Goal: Find specific page/section: Locate item on page

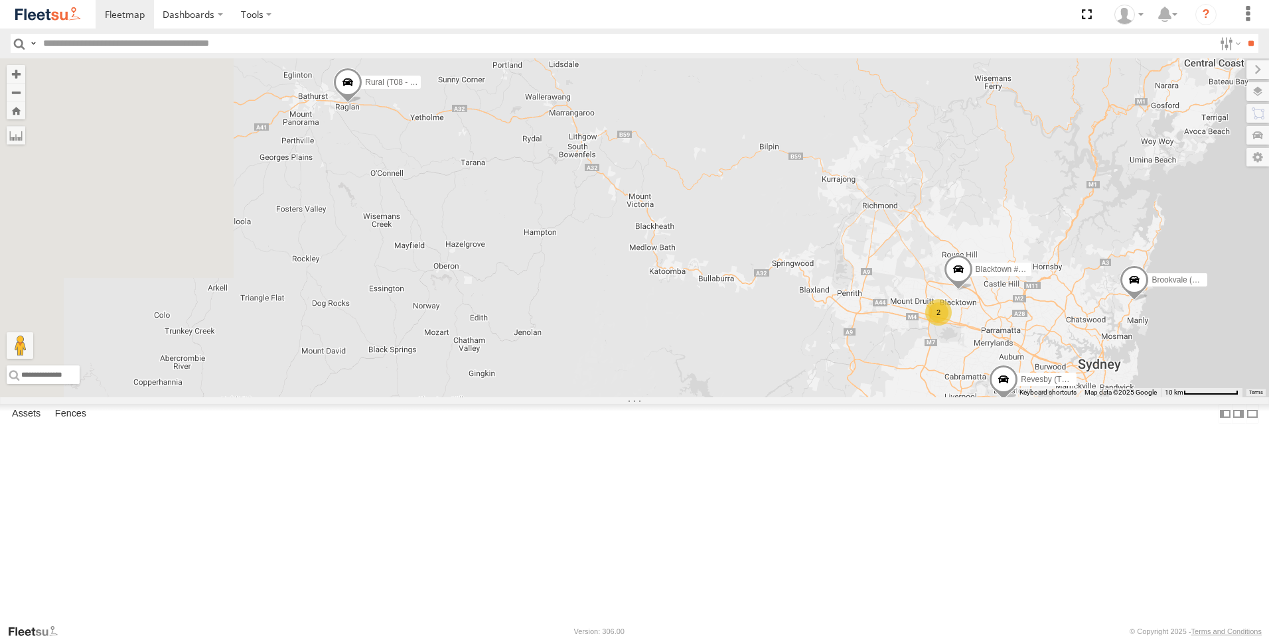
drag, startPoint x: 491, startPoint y: 288, endPoint x: 599, endPoint y: 312, distance: 110.8
click at [599, 312] on div "Brookvale (T10 - [PERSON_NAME]) Rural (T08 - [PERSON_NAME]) Blacktown #1 (T09 -…" at bounding box center [634, 227] width 1269 height 339
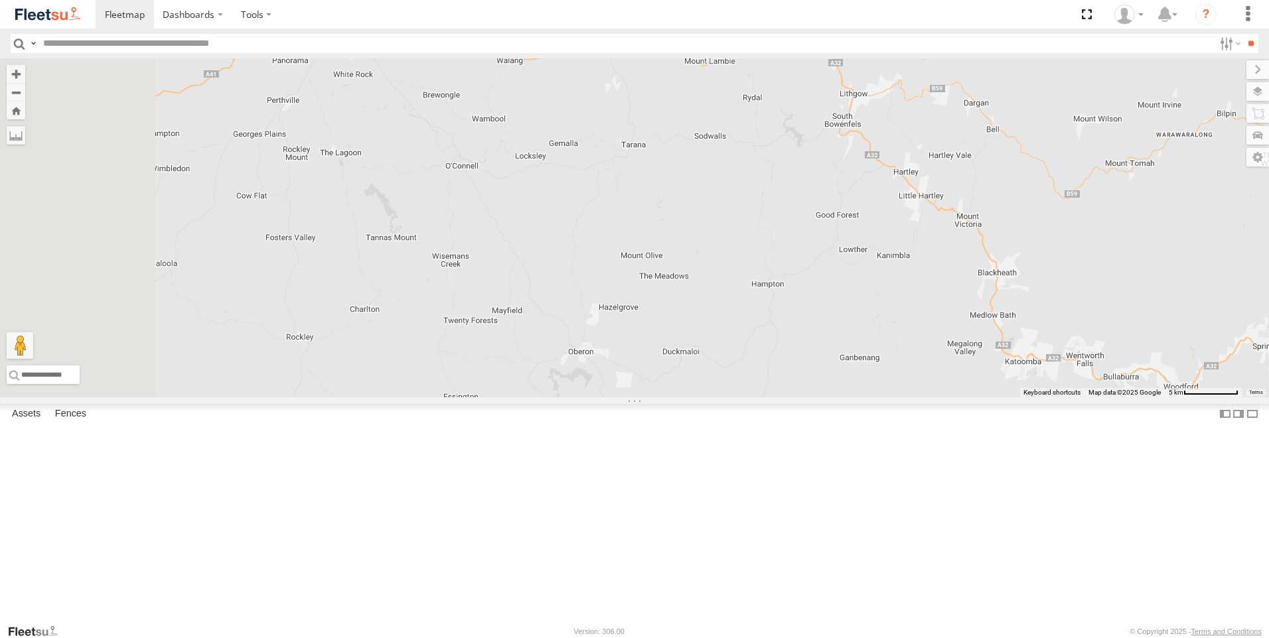
drag, startPoint x: 439, startPoint y: 276, endPoint x: 581, endPoint y: 326, distance: 150.7
click at [565, 315] on div "Brookvale (T10 - [PERSON_NAME]) Rural (T08 - [PERSON_NAME]) Revesby (T07 - [PER…" at bounding box center [634, 227] width 1269 height 339
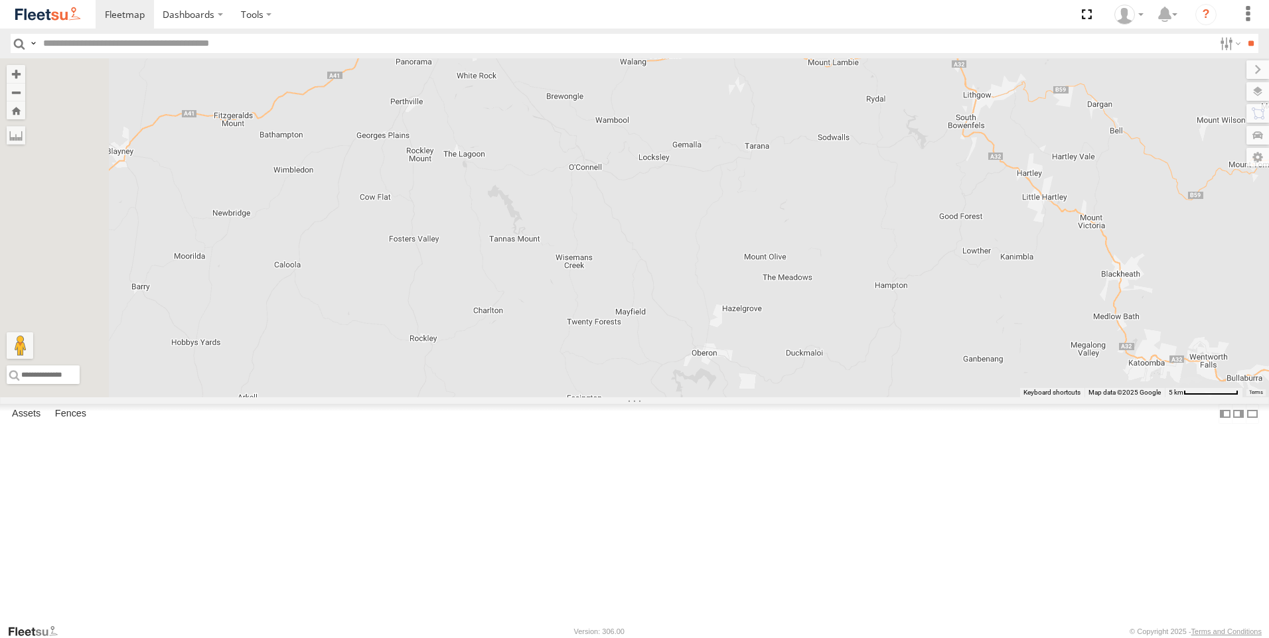
drag, startPoint x: 618, startPoint y: 342, endPoint x: 742, endPoint y: 342, distance: 123.4
click at [742, 342] on div "Brookvale (T10 - [PERSON_NAME]) Rural (T08 - [PERSON_NAME]) Revesby (T07 - [PER…" at bounding box center [634, 227] width 1269 height 339
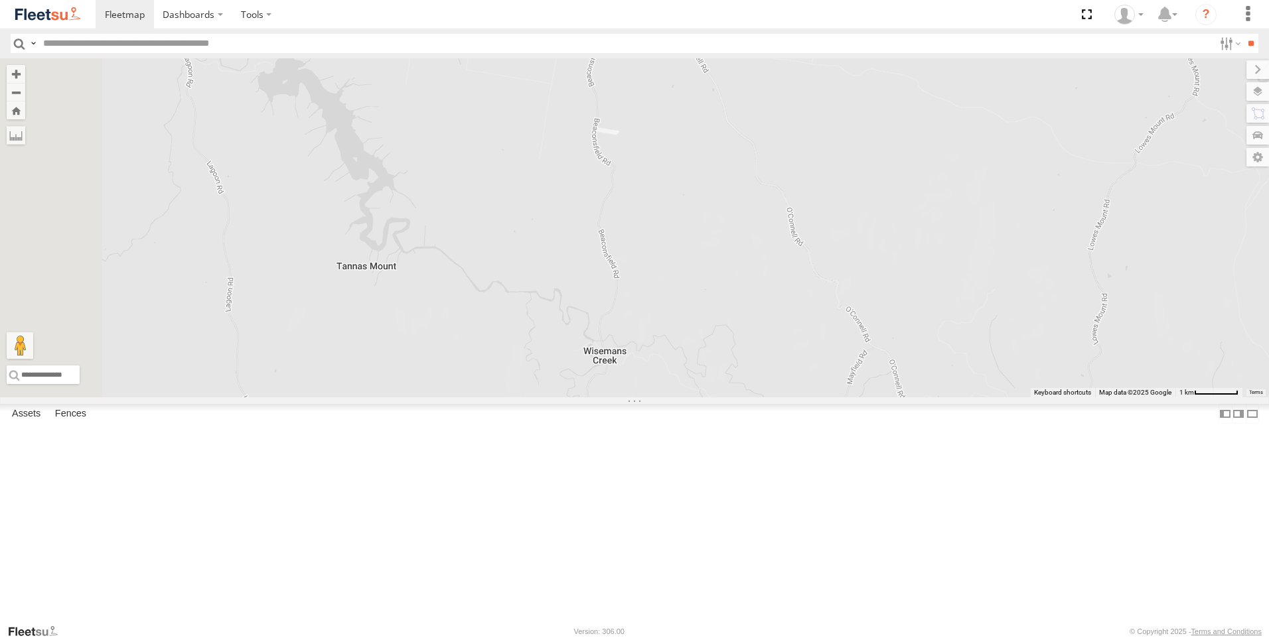
drag, startPoint x: 629, startPoint y: 353, endPoint x: 815, endPoint y: 326, distance: 187.8
click at [792, 330] on div "Brookvale (T10 - [PERSON_NAME]) Rural (T08 - [PERSON_NAME]) Revesby (T07 - [PER…" at bounding box center [634, 227] width 1269 height 339
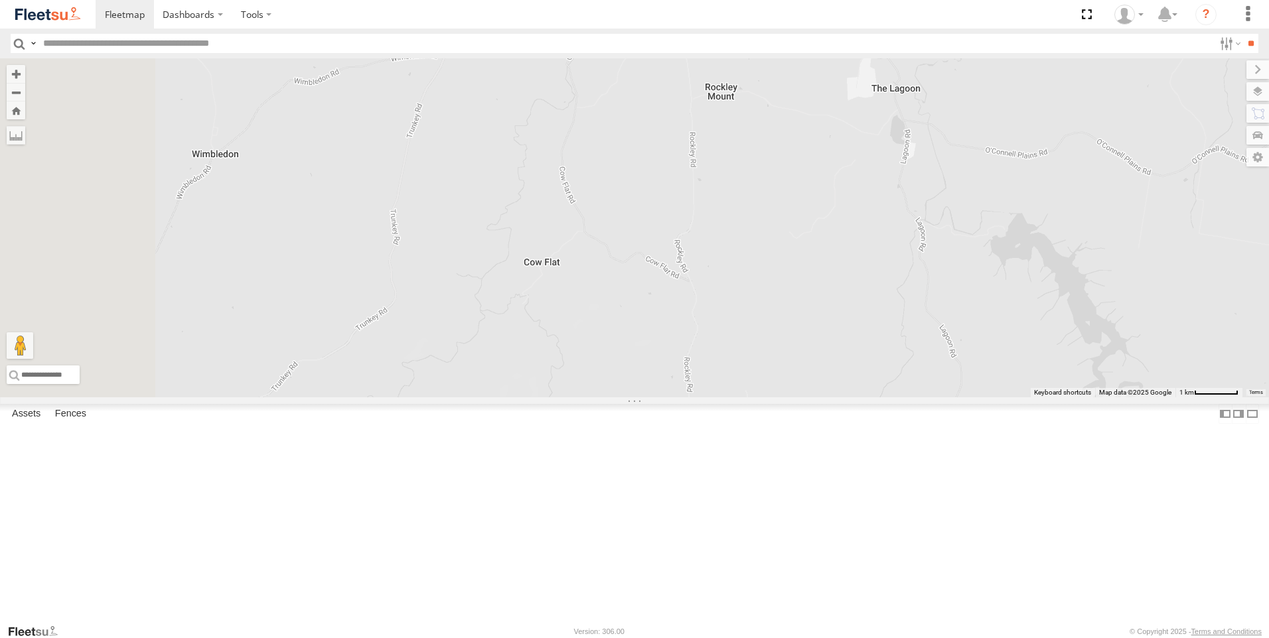
drag, startPoint x: 658, startPoint y: 369, endPoint x: 1099, endPoint y: 582, distance: 490.5
click at [1099, 397] on div "Brookvale (T10 - [PERSON_NAME]) Rural (T08 - [PERSON_NAME]) Revesby (T07 - [PER…" at bounding box center [634, 227] width 1269 height 339
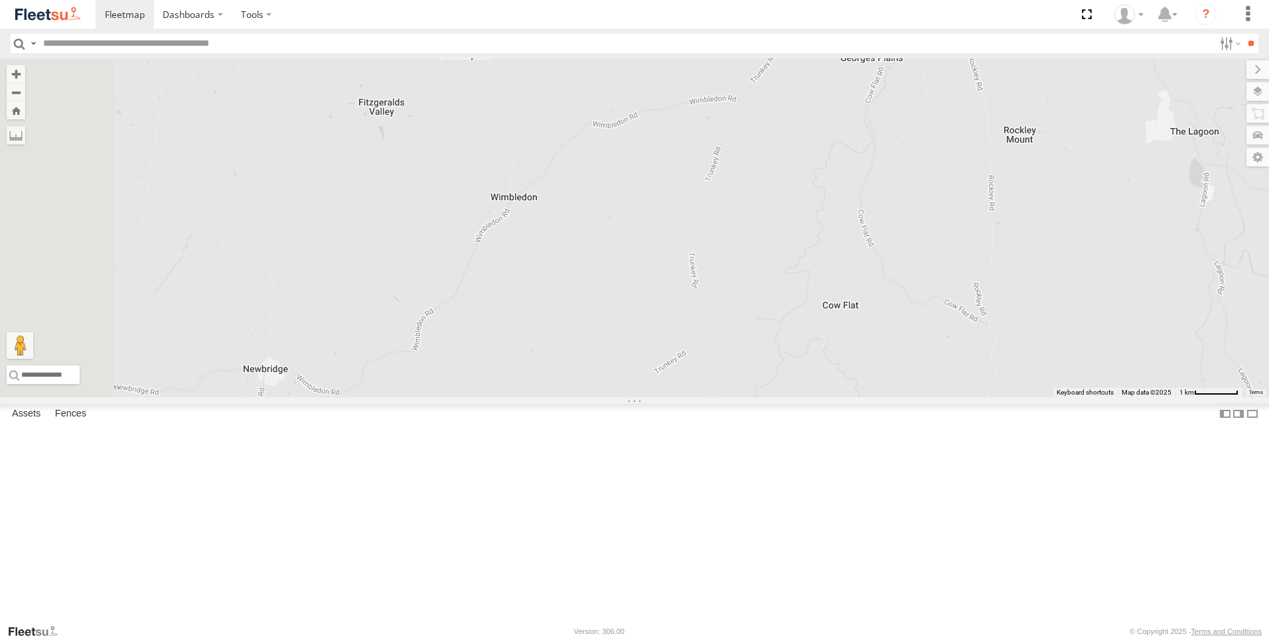
drag, startPoint x: 505, startPoint y: 389, endPoint x: 802, endPoint y: 431, distance: 300.2
click at [806, 397] on div "Brookvale (T10 - [PERSON_NAME]) Rural (T08 - [PERSON_NAME]) Revesby (T07 - [PER…" at bounding box center [634, 227] width 1269 height 339
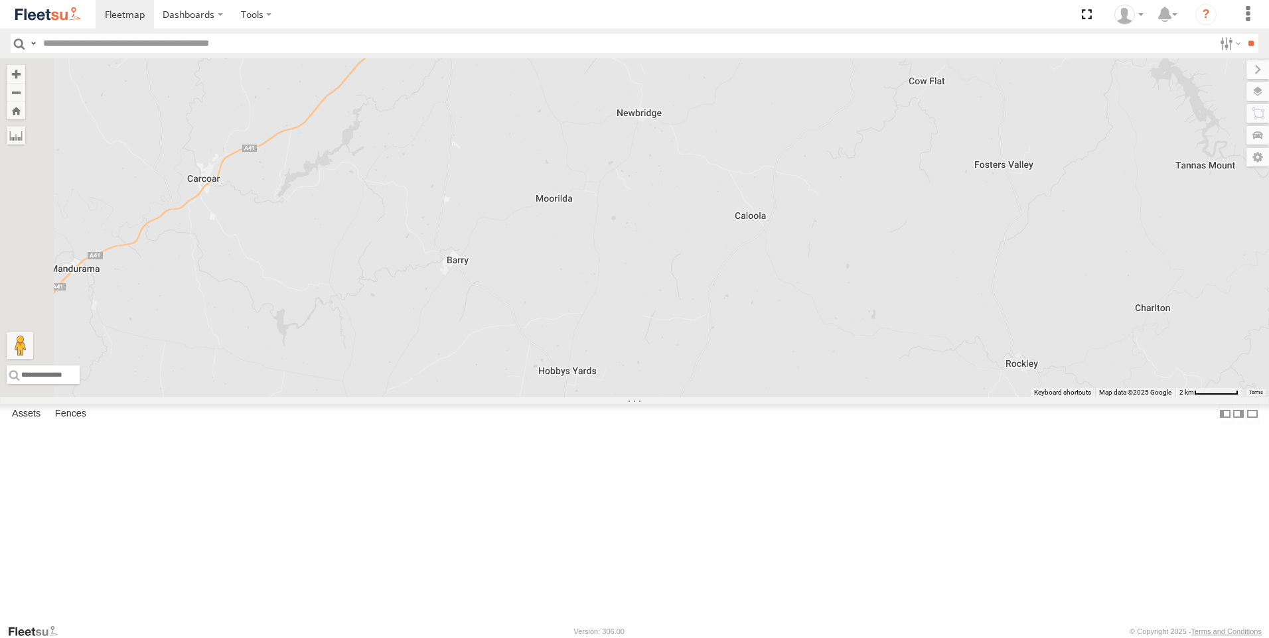
drag, startPoint x: 604, startPoint y: 512, endPoint x: 839, endPoint y: 323, distance: 302.1
click at [839, 323] on div "Brookvale (T10 - [PERSON_NAME]) Rural (T08 - [PERSON_NAME]) Revesby (T07 - [PER…" at bounding box center [634, 227] width 1269 height 339
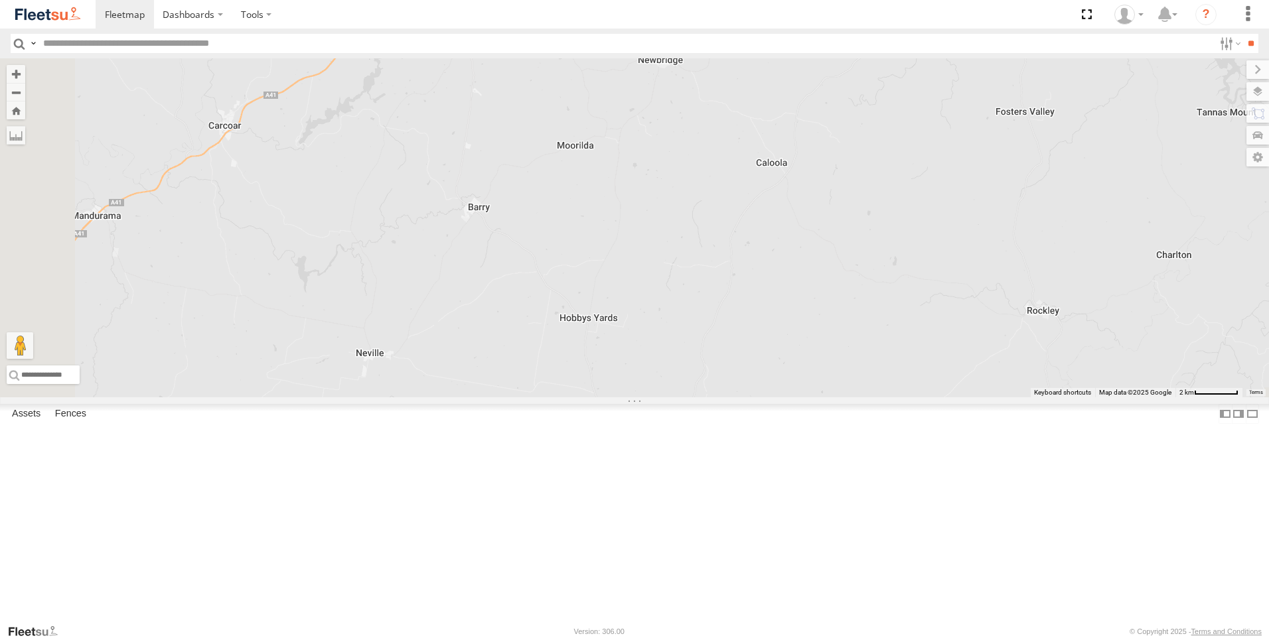
drag, startPoint x: 818, startPoint y: 410, endPoint x: 815, endPoint y: 384, distance: 26.7
click at [815, 385] on div "Brookvale (T10 - [PERSON_NAME]) Rural (T08 - [PERSON_NAME]) Revesby (T07 - [PER…" at bounding box center [634, 227] width 1269 height 339
drag, startPoint x: 484, startPoint y: 363, endPoint x: 784, endPoint y: 399, distance: 302.8
click at [784, 397] on div "Brookvale (T10 - [PERSON_NAME]) Rural (T08 - [PERSON_NAME]) Revesby (T07 - [PER…" at bounding box center [634, 227] width 1269 height 339
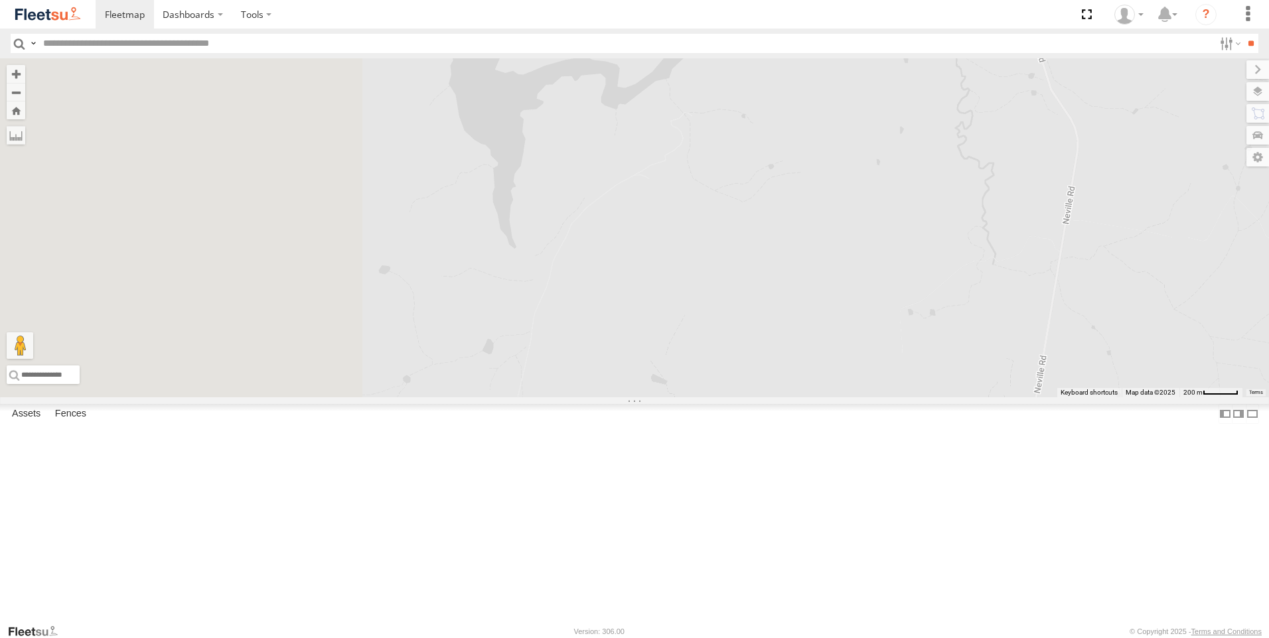
drag, startPoint x: 493, startPoint y: 315, endPoint x: 797, endPoint y: 393, distance: 313.8
click at [797, 393] on div "Brookvale (T10 - [PERSON_NAME]) Rural (T08 - [PERSON_NAME]) Revesby (T07 - [PER…" at bounding box center [634, 227] width 1269 height 339
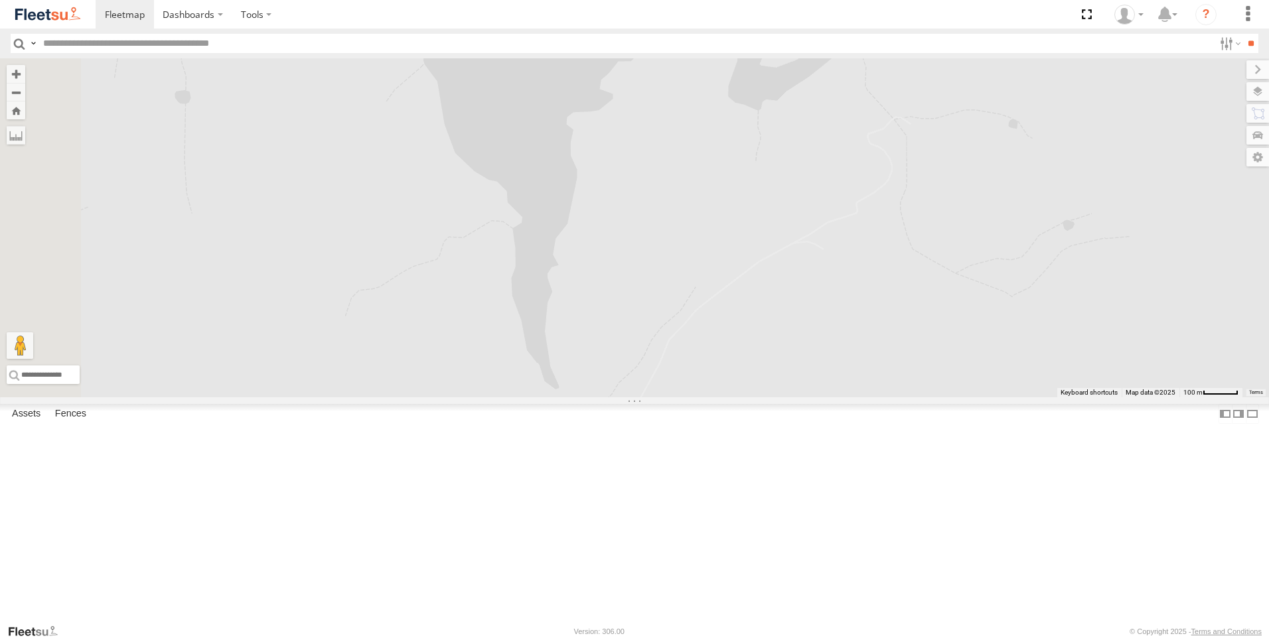
drag, startPoint x: 722, startPoint y: 330, endPoint x: 857, endPoint y: 496, distance: 214.1
click at [857, 397] on div "Brookvale (T10 - [PERSON_NAME]) Rural (T08 - [PERSON_NAME]) Revesby (T07 - [PER…" at bounding box center [634, 227] width 1269 height 339
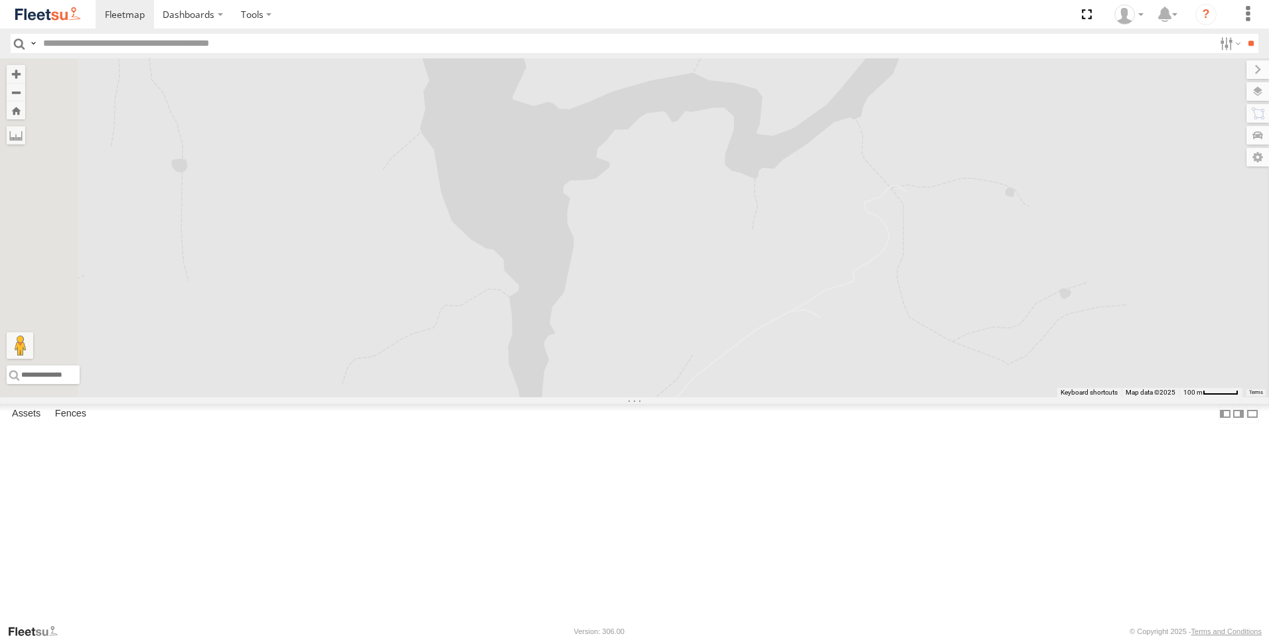
drag, startPoint x: 825, startPoint y: 324, endPoint x: 824, endPoint y: 409, distance: 85.6
click at [823, 397] on div "Brookvale (T10 - [PERSON_NAME]) Rural (T08 - [PERSON_NAME]) Revesby (T07 - [PER…" at bounding box center [634, 227] width 1269 height 339
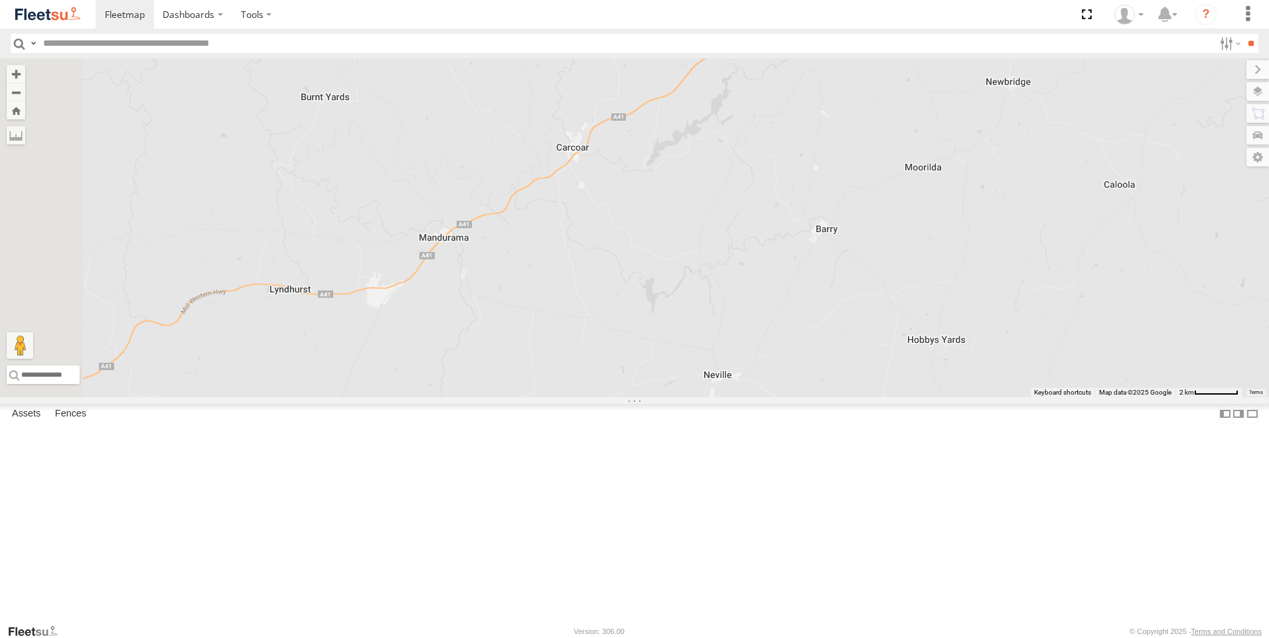
click at [861, 289] on div "Brookvale (T10 - [PERSON_NAME]) Rural (T08 - [PERSON_NAME]) Revesby (T07 - [PER…" at bounding box center [634, 227] width 1269 height 339
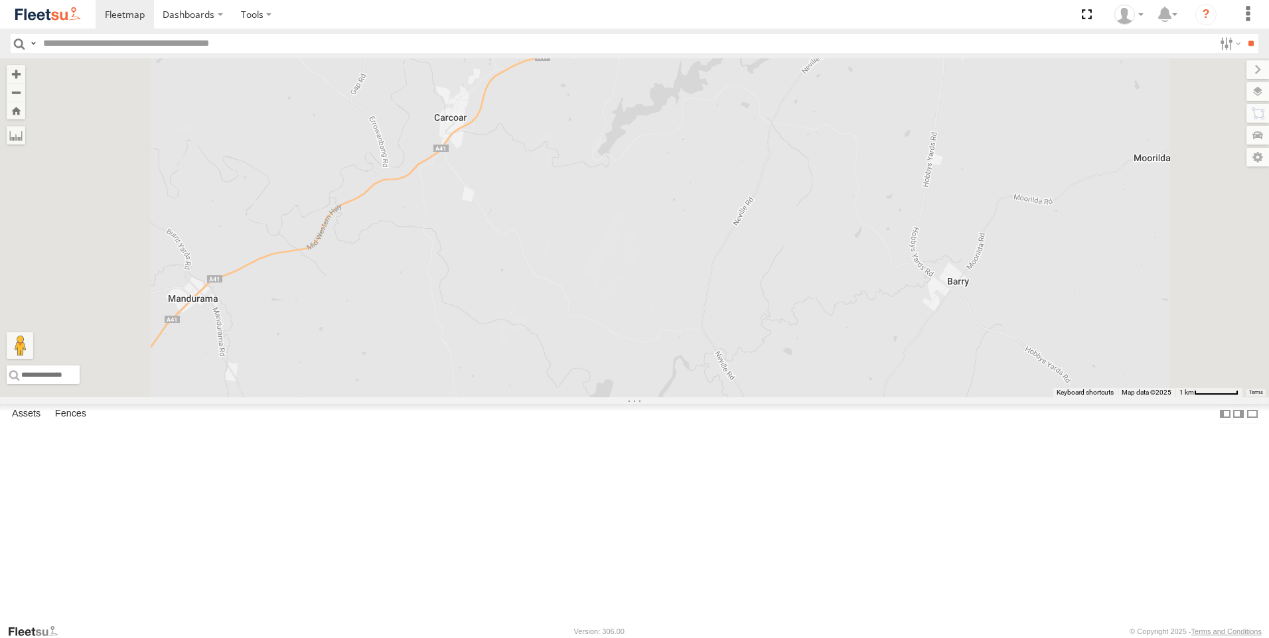
click at [862, 293] on div "Brookvale (T10 - [PERSON_NAME]) Rural (T08 - [PERSON_NAME]) Revesby (T07 - [PER…" at bounding box center [634, 227] width 1269 height 339
click at [863, 294] on div "Brookvale (T10 - [PERSON_NAME]) Rural (T08 - [PERSON_NAME]) Revesby (T07 - [PER…" at bounding box center [634, 227] width 1269 height 339
click at [839, 240] on div "Brookvale (T10 - [PERSON_NAME]) Rural (T08 - [PERSON_NAME]) Revesby (T07 - [PER…" at bounding box center [634, 227] width 1269 height 339
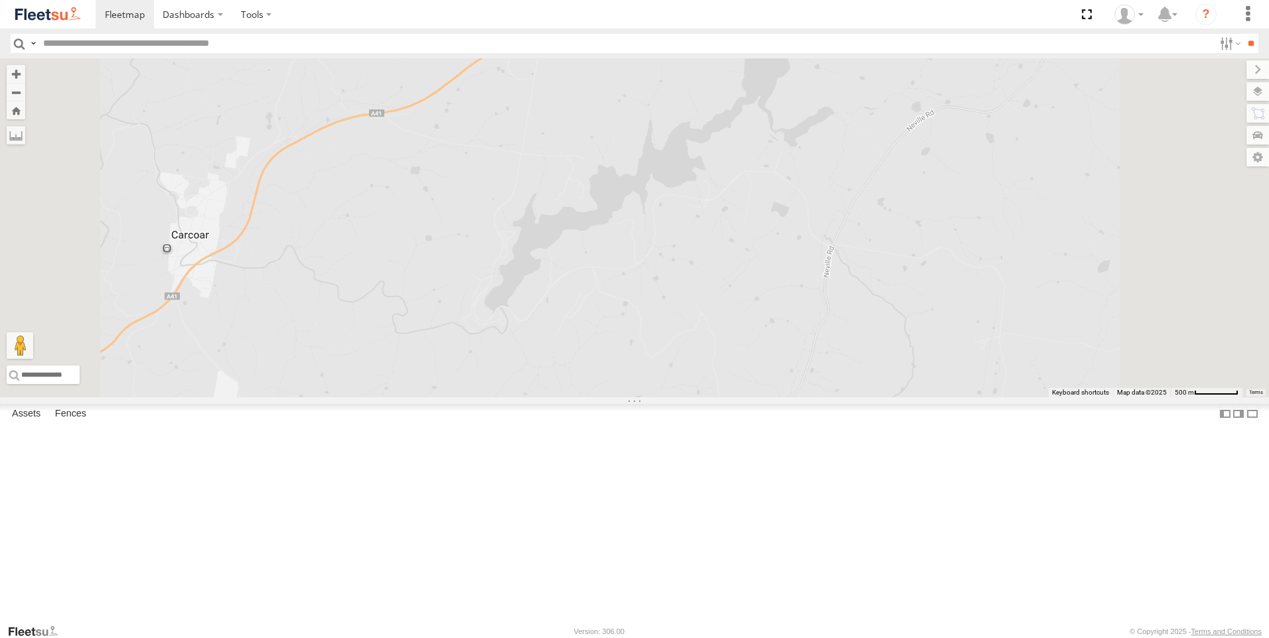
drag, startPoint x: 839, startPoint y: 242, endPoint x: 802, endPoint y: 375, distance: 138.6
click at [802, 375] on div "Brookvale (T10 - [PERSON_NAME]) Rural (T08 - [PERSON_NAME]) Revesby (T07 - [PER…" at bounding box center [634, 227] width 1269 height 339
click at [817, 319] on div "Brookvale (T10 - [PERSON_NAME]) Rural (T08 - [PERSON_NAME]) Revesby (T07 - [PER…" at bounding box center [634, 227] width 1269 height 339
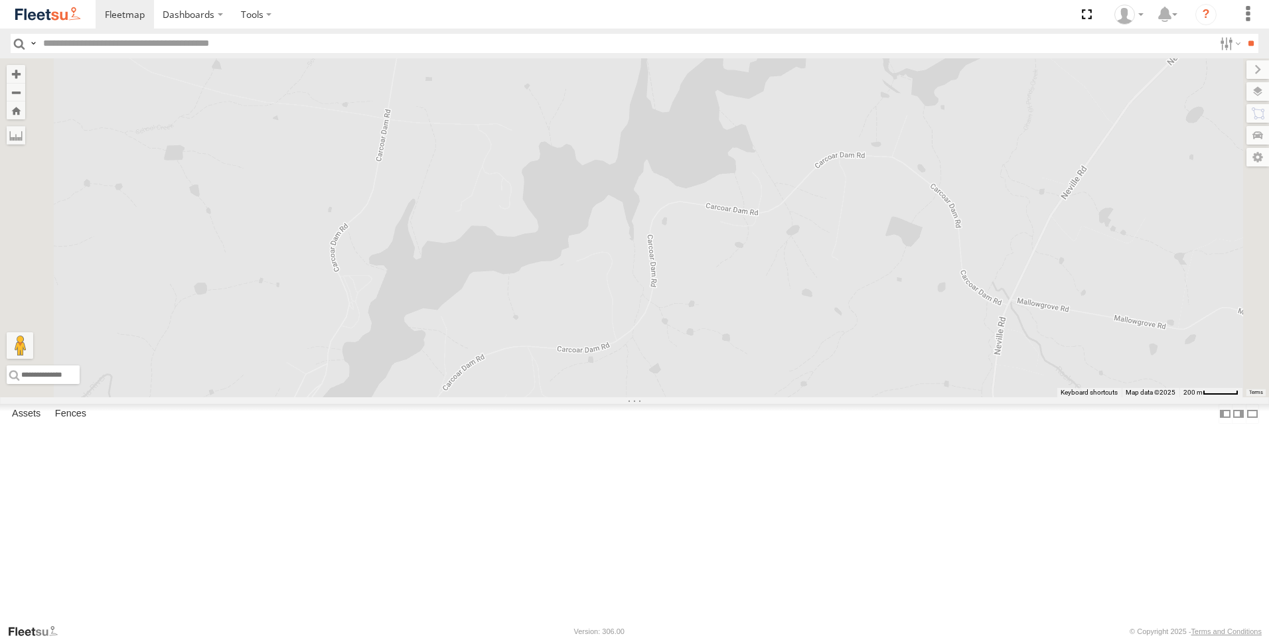
click at [809, 346] on div "Brookvale (T10 - [PERSON_NAME]) Rural (T08 - [PERSON_NAME]) Revesby (T07 - [PER…" at bounding box center [634, 227] width 1269 height 339
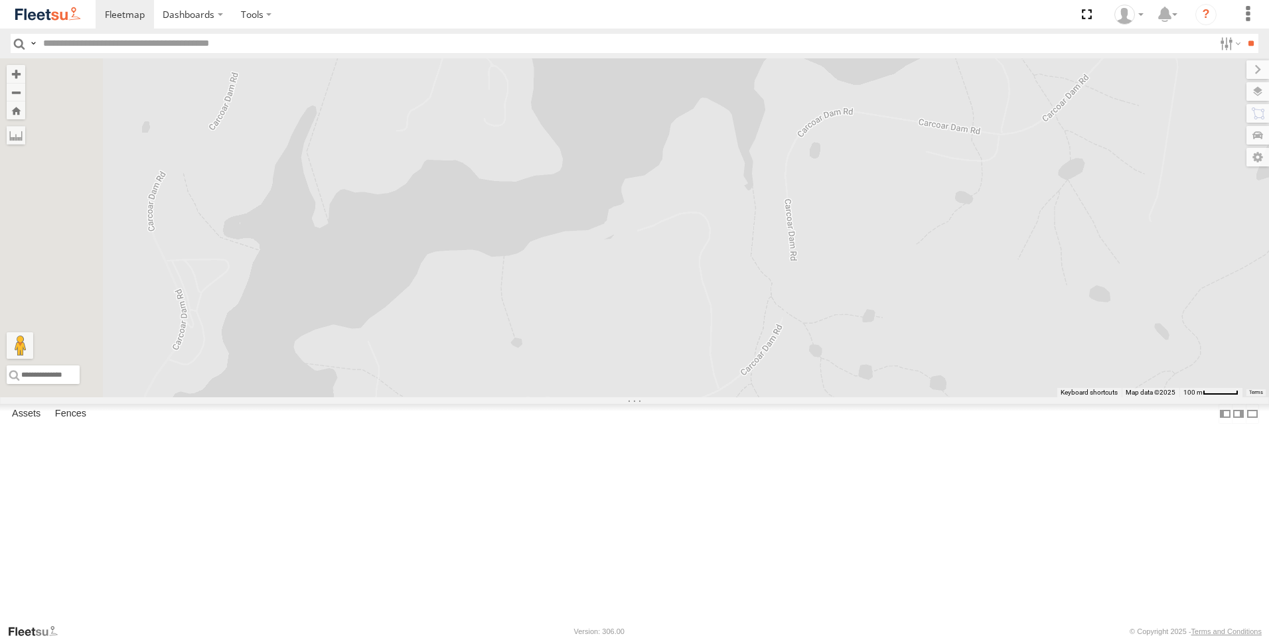
drag, startPoint x: 720, startPoint y: 490, endPoint x: 850, endPoint y: 431, distance: 142.8
click at [850, 397] on div "Brookvale (T10 - [PERSON_NAME]) Rural (T08 - [PERSON_NAME]) Revesby (T07 - [PER…" at bounding box center [634, 227] width 1269 height 339
click at [1259, 91] on label at bounding box center [1244, 91] width 48 height 19
click at [0, 0] on span "Overlays" at bounding box center [0, 0] width 0 height 0
click at [1007, 112] on div "Brookvale (T10 - [PERSON_NAME]) Rural (T08 - [PERSON_NAME]) Revesby (T07 - [PER…" at bounding box center [634, 227] width 1269 height 339
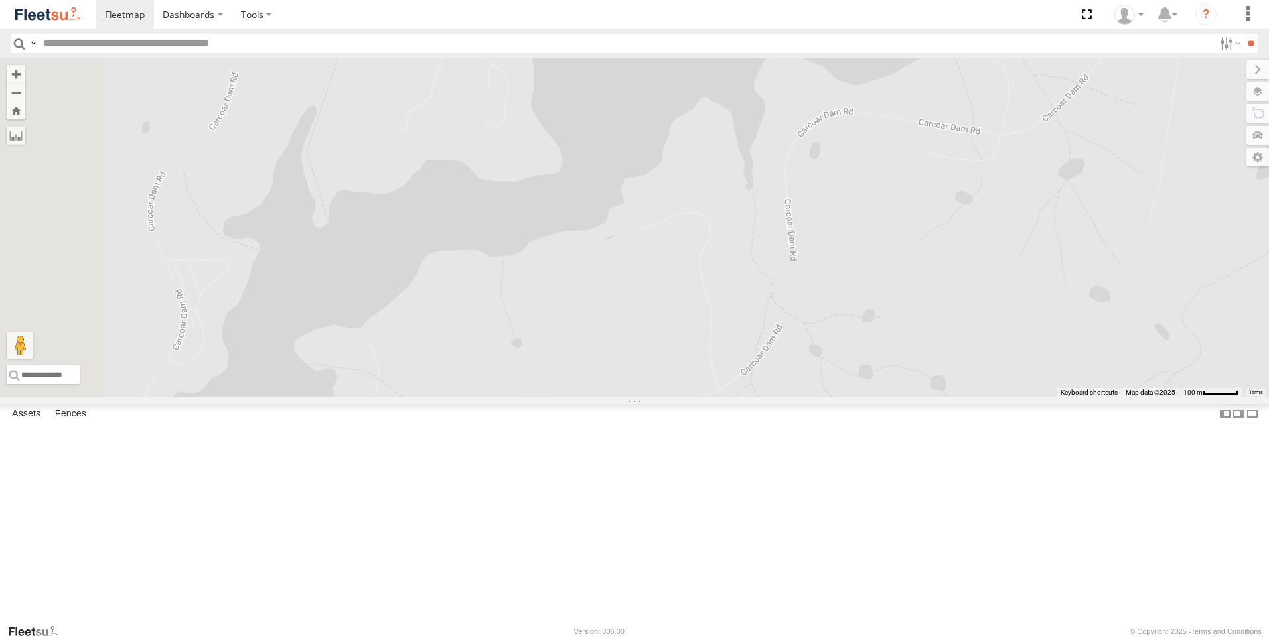
drag, startPoint x: 667, startPoint y: 245, endPoint x: 919, endPoint y: 101, distance: 290.7
click at [668, 244] on div "Brookvale (T10 - [PERSON_NAME]) Rural (T08 - [PERSON_NAME]) Revesby (T07 - [PER…" at bounding box center [634, 227] width 1269 height 339
